Goal: Task Accomplishment & Management: Manage account settings

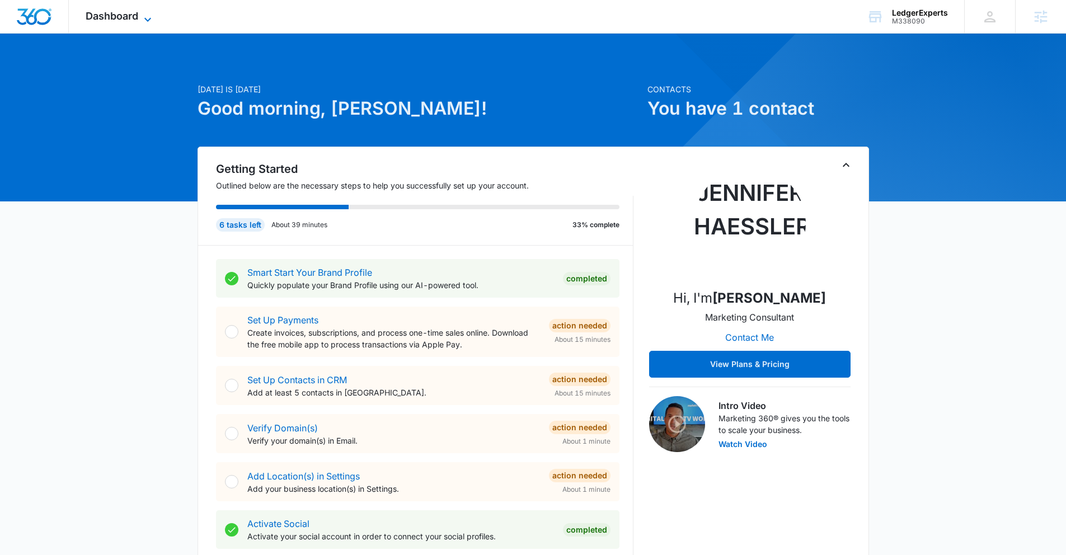
click at [142, 16] on icon at bounding box center [147, 19] width 13 height 13
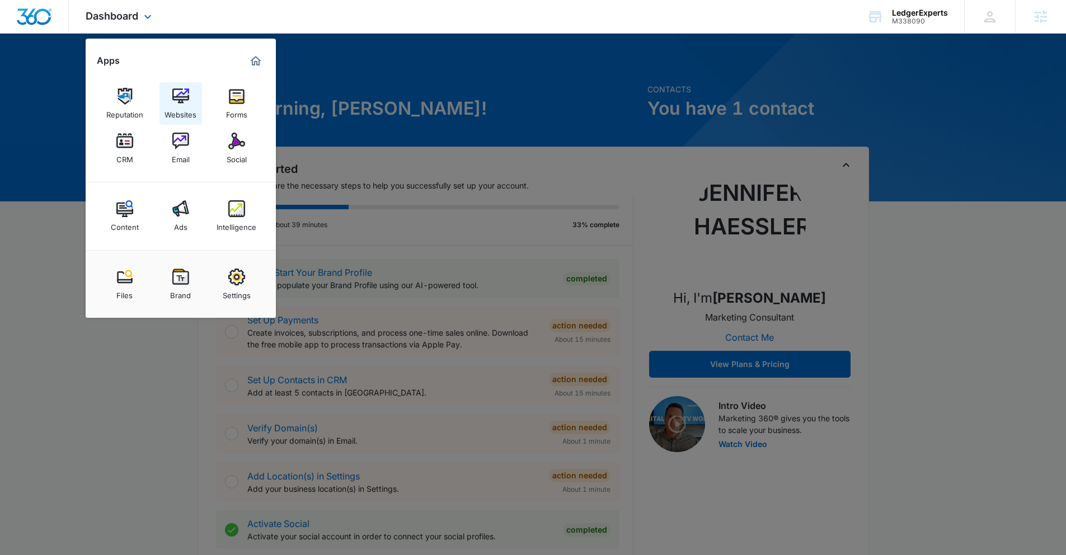
click at [173, 93] on img at bounding box center [180, 96] width 17 height 17
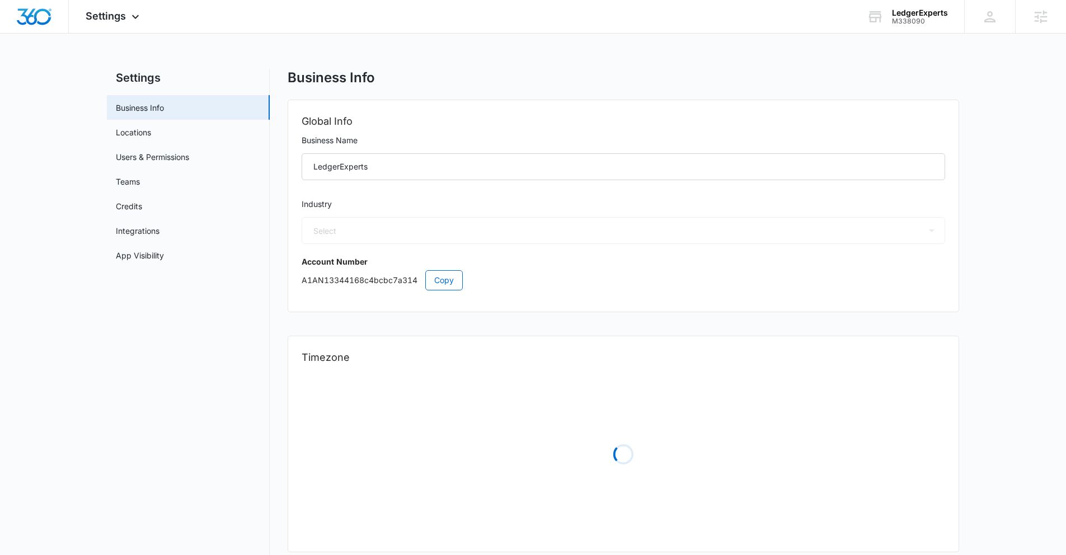
select select "33"
select select "US"
select select "America/Phoenix"
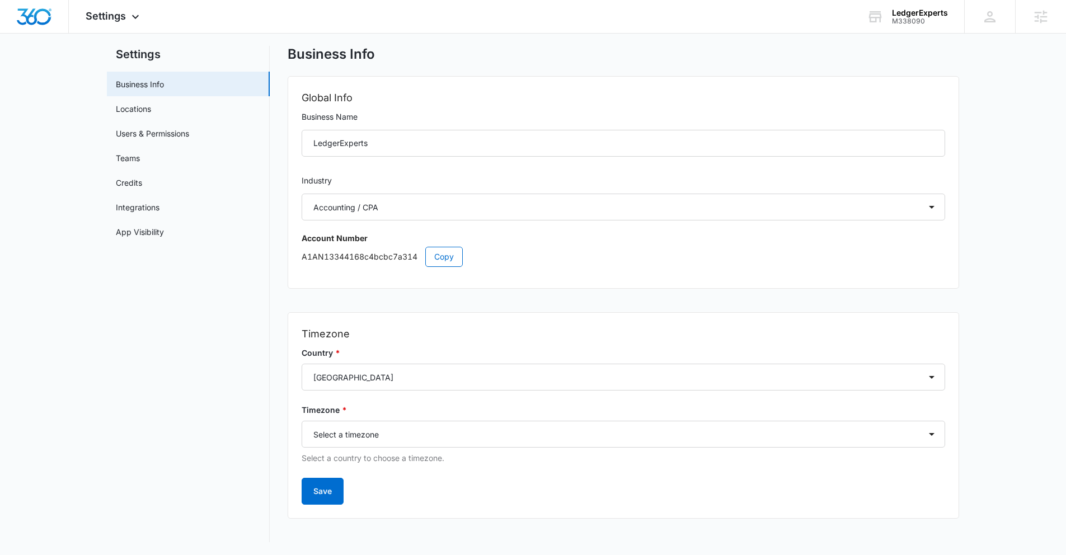
scroll to position [24, 0]
click at [125, 15] on span "Settings" at bounding box center [106, 16] width 40 height 12
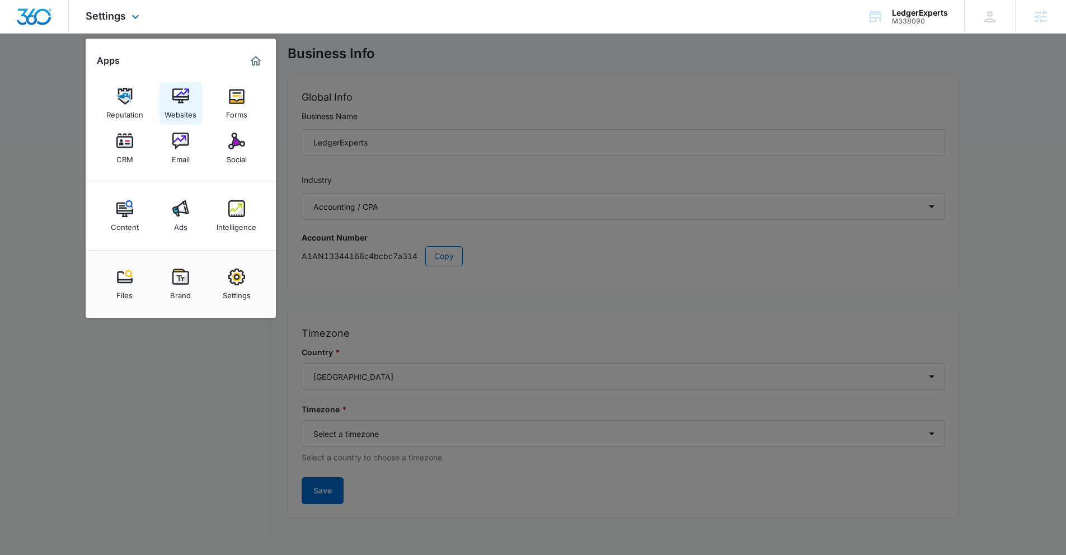
click at [176, 92] on img at bounding box center [180, 96] width 17 height 17
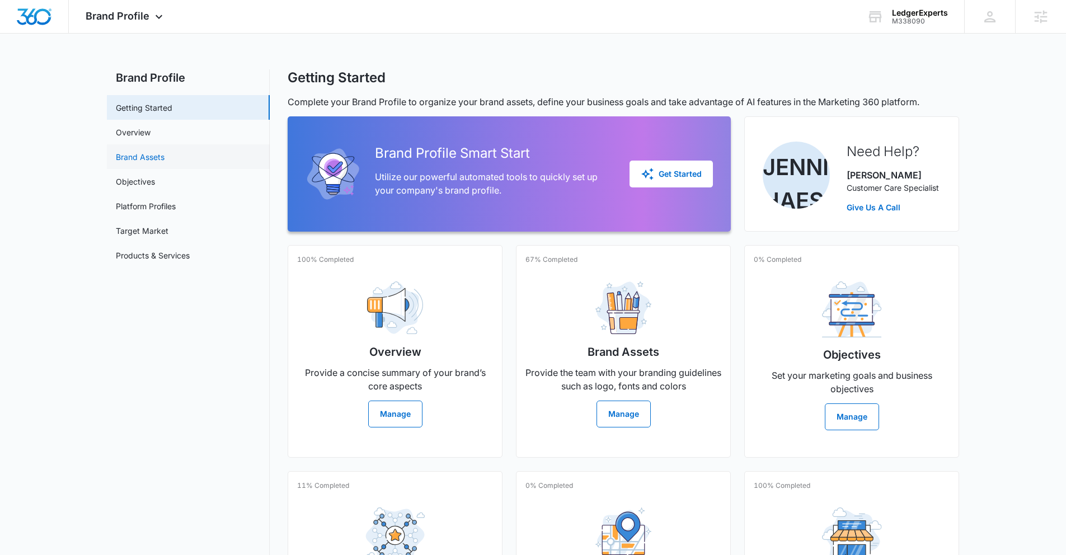
click at [145, 159] on link "Brand Assets" at bounding box center [140, 157] width 49 height 12
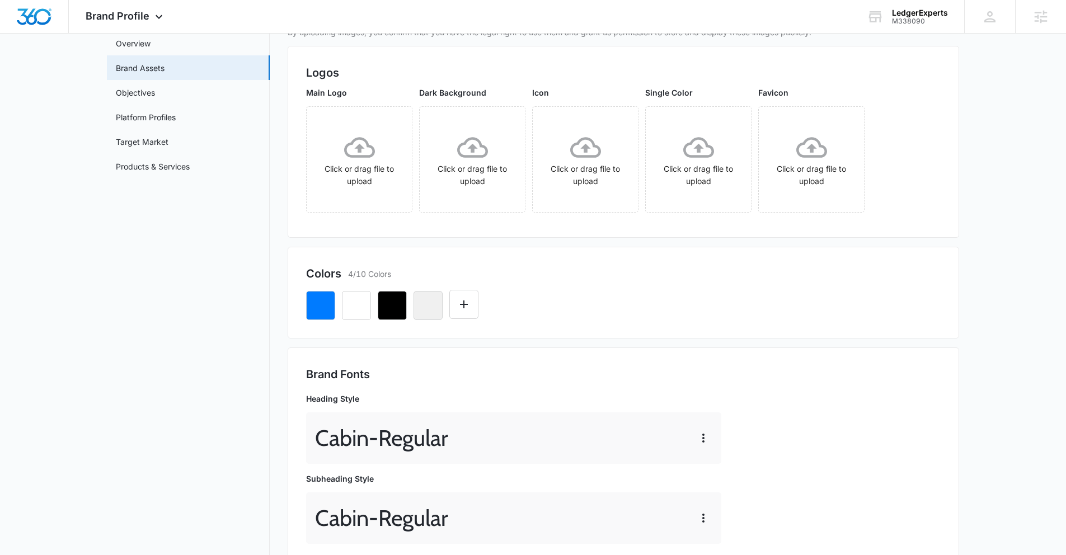
scroll to position [88, 0]
click at [154, 16] on icon at bounding box center [158, 19] width 13 height 13
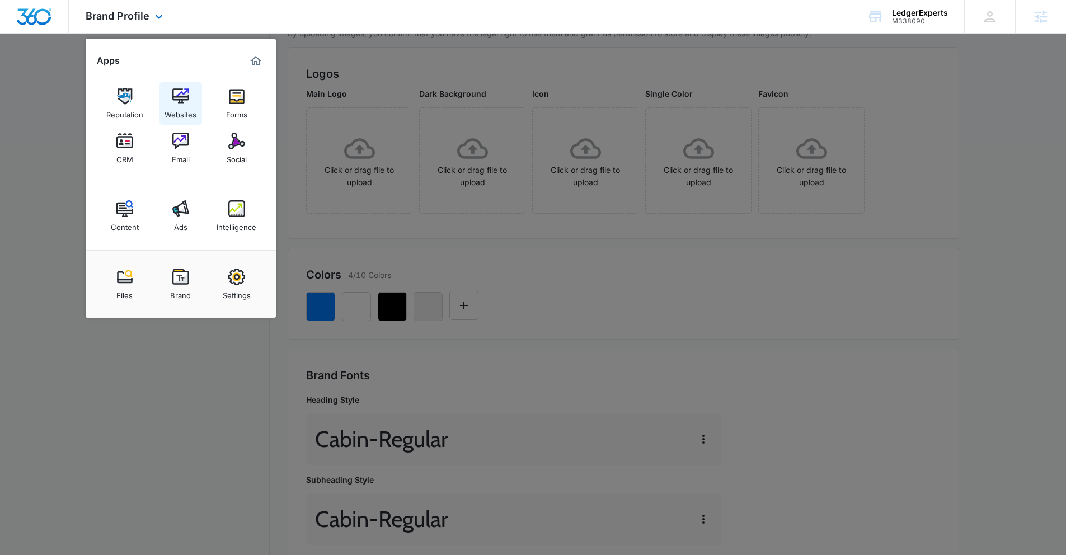
click at [175, 98] on img at bounding box center [180, 96] width 17 height 17
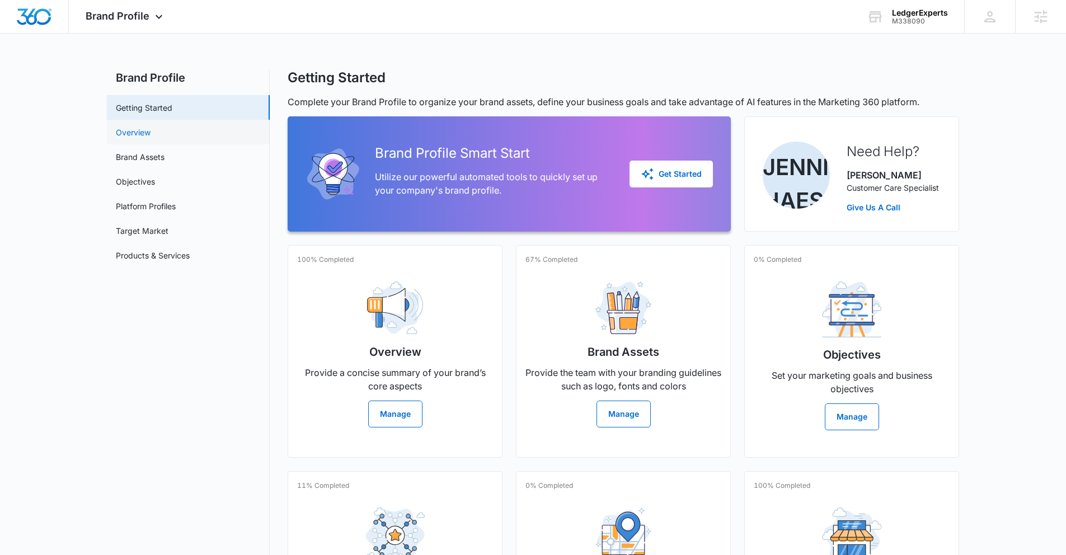
click at [139, 135] on link "Overview" at bounding box center [133, 132] width 35 height 12
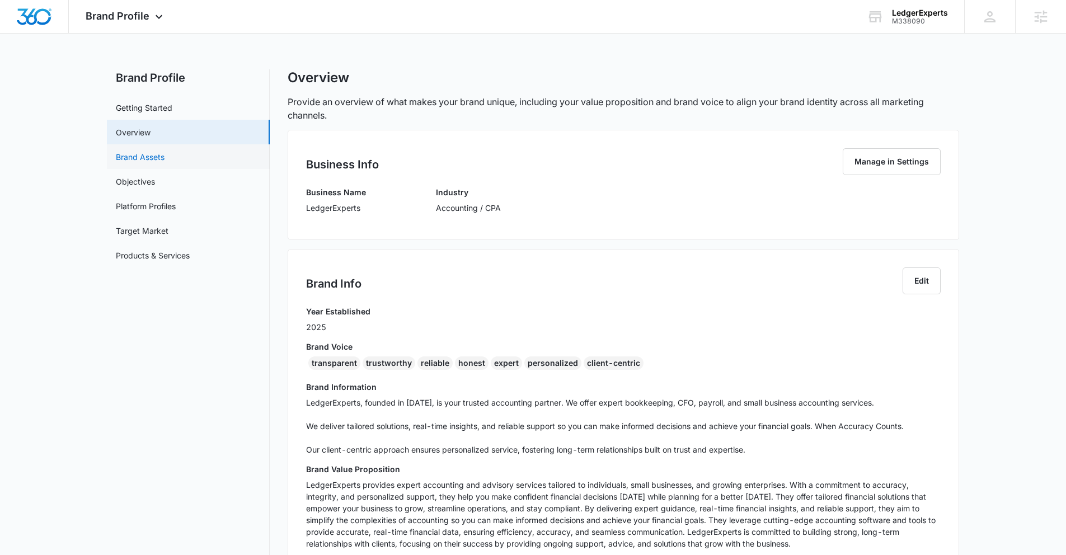
click at [137, 158] on link "Brand Assets" at bounding box center [140, 157] width 49 height 12
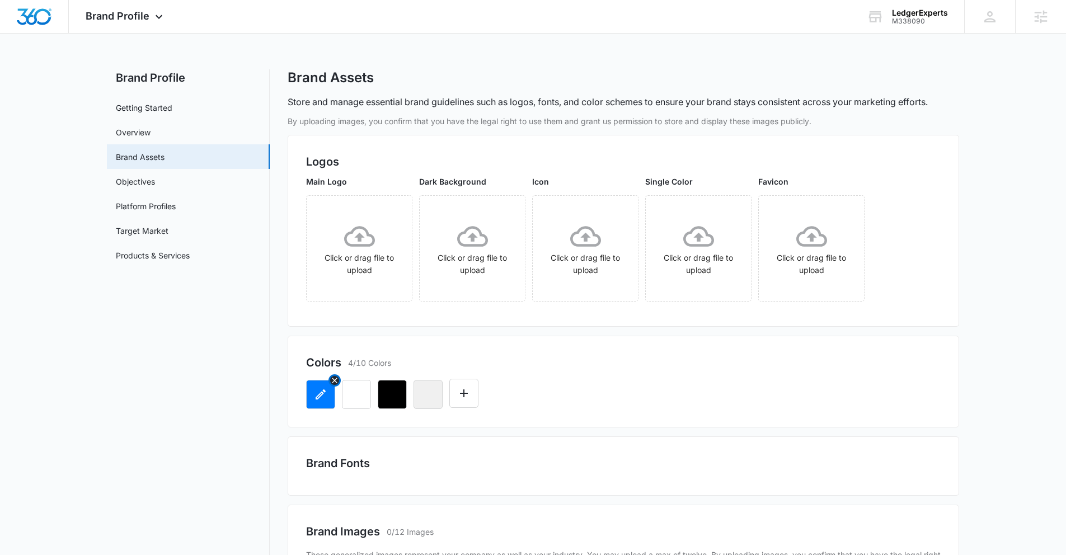
click at [315, 395] on icon "button" at bounding box center [320, 394] width 13 height 13
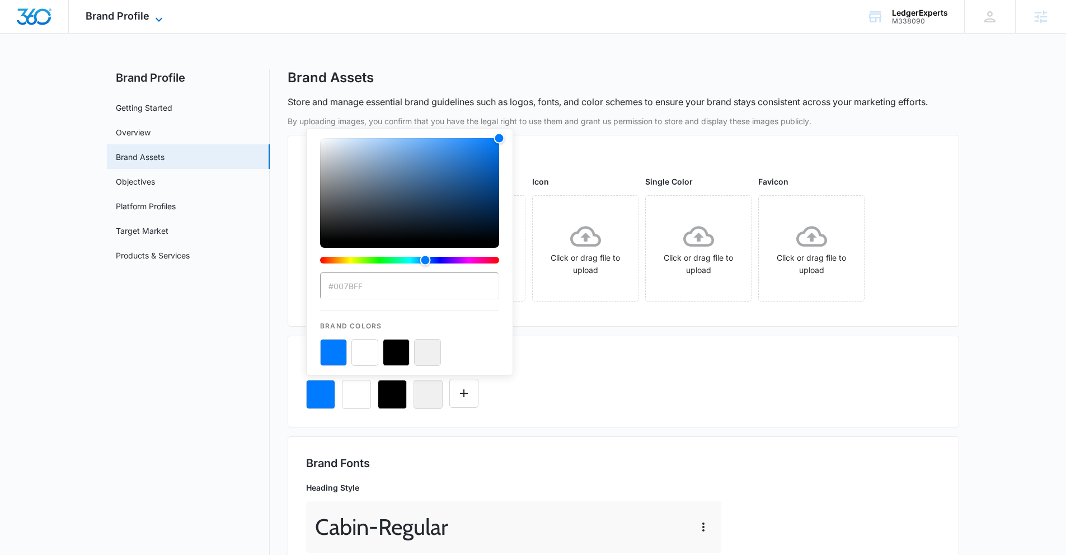
click at [139, 13] on span "Brand Profile" at bounding box center [118, 16] width 64 height 12
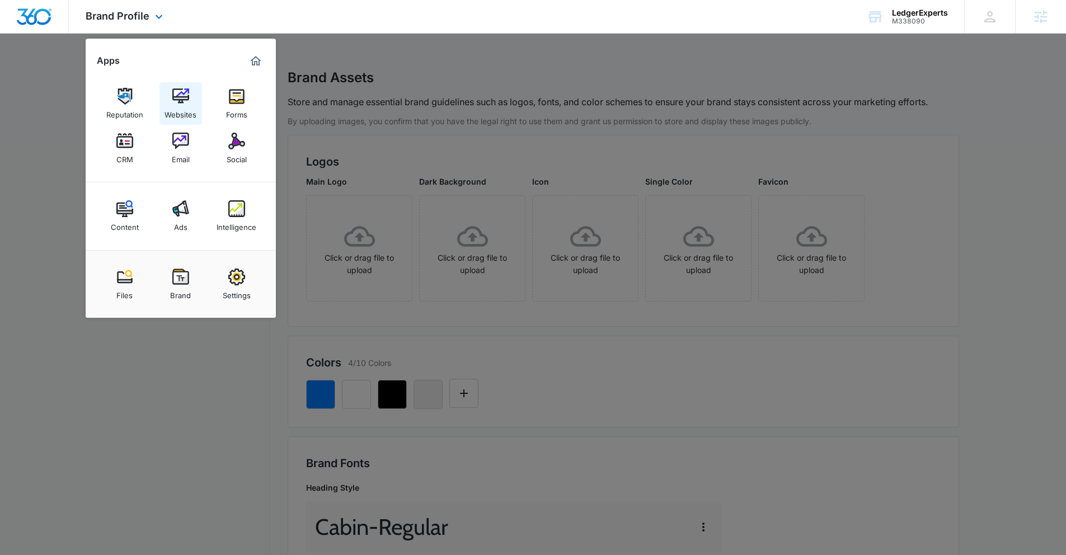
click at [182, 102] on img at bounding box center [180, 96] width 17 height 17
